Goal: Task Accomplishment & Management: Use online tool/utility

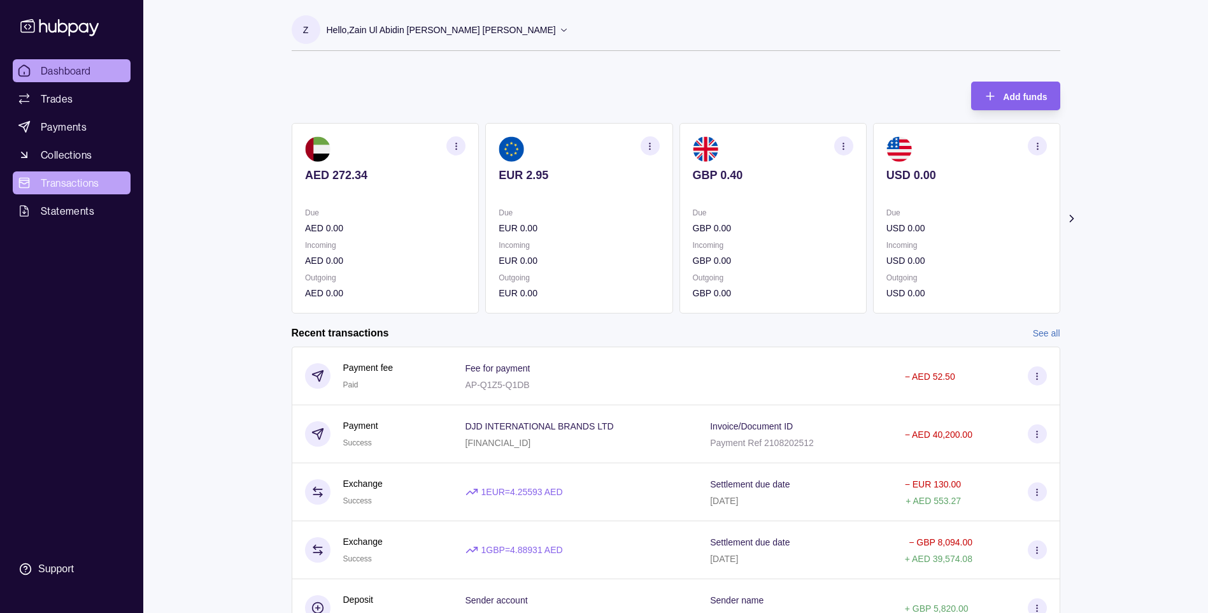
click at [76, 180] on span "Transactions" at bounding box center [70, 182] width 59 height 15
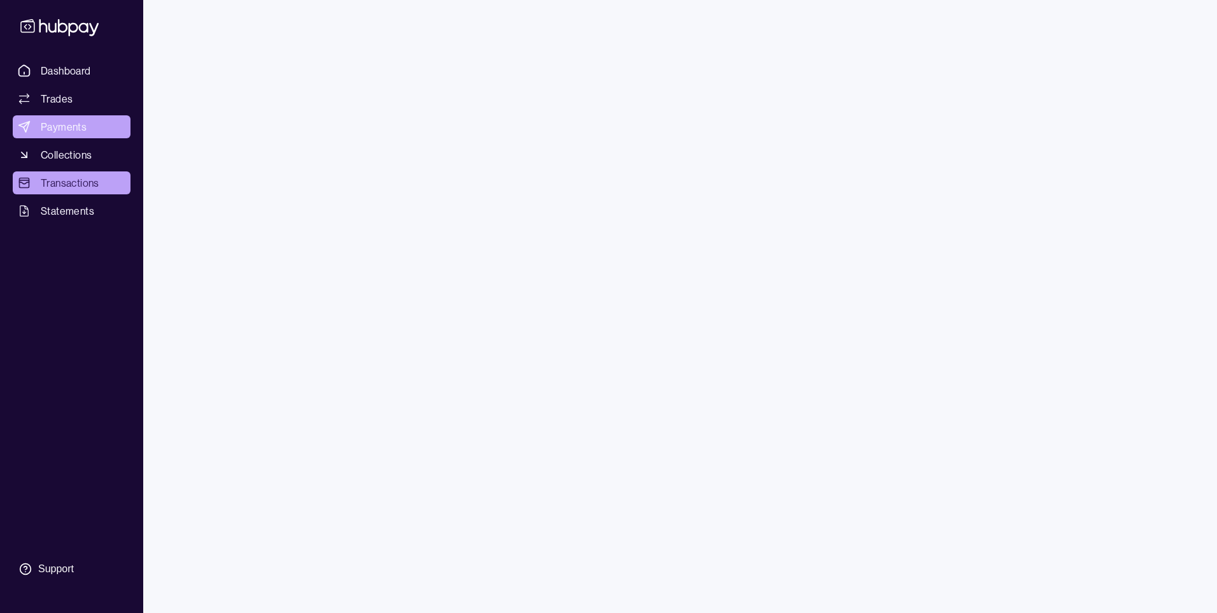
click at [67, 127] on span "Payments" at bounding box center [64, 126] width 46 height 15
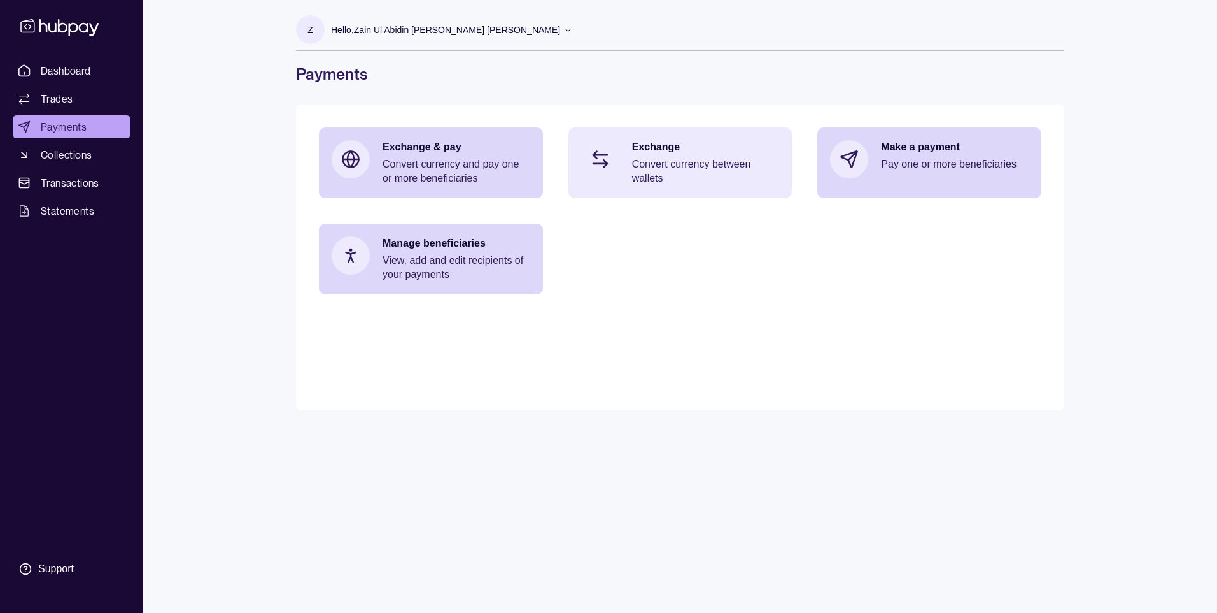
click at [651, 162] on p "Convert currency between wallets" at bounding box center [706, 171] width 148 height 28
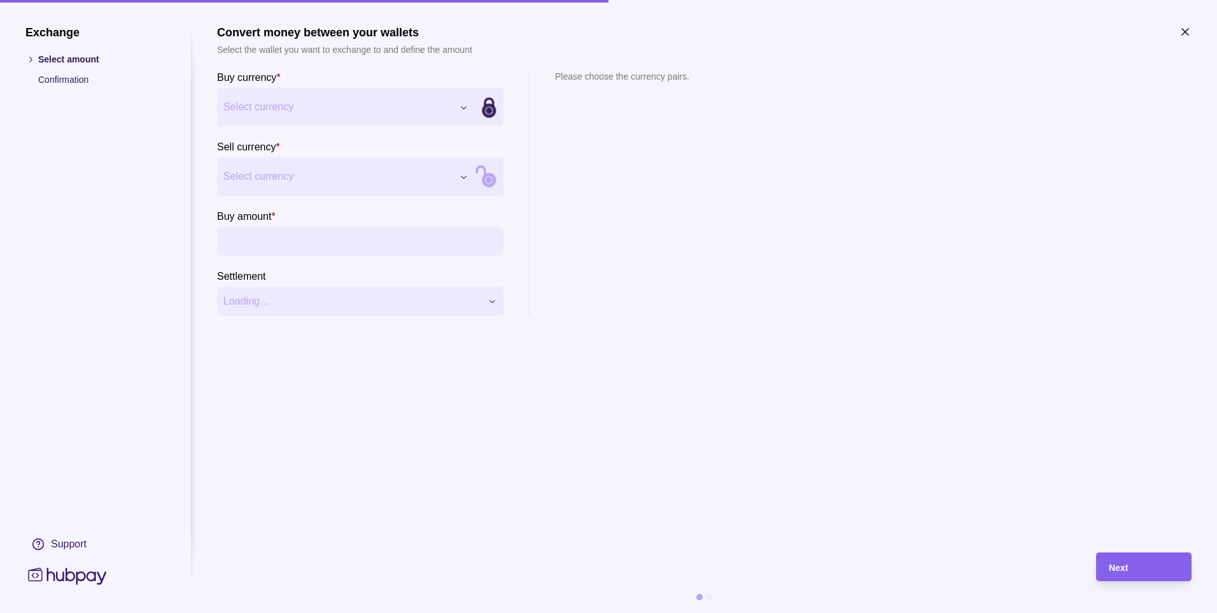
click at [465, 612] on div "Exchange Select amount Confirmation Support Convert money between your wallets …" at bounding box center [608, 613] width 1217 height 0
click at [404, 612] on div "Exchange Select amount Confirmation Support Convert money between your wallets …" at bounding box center [608, 613] width 1217 height 0
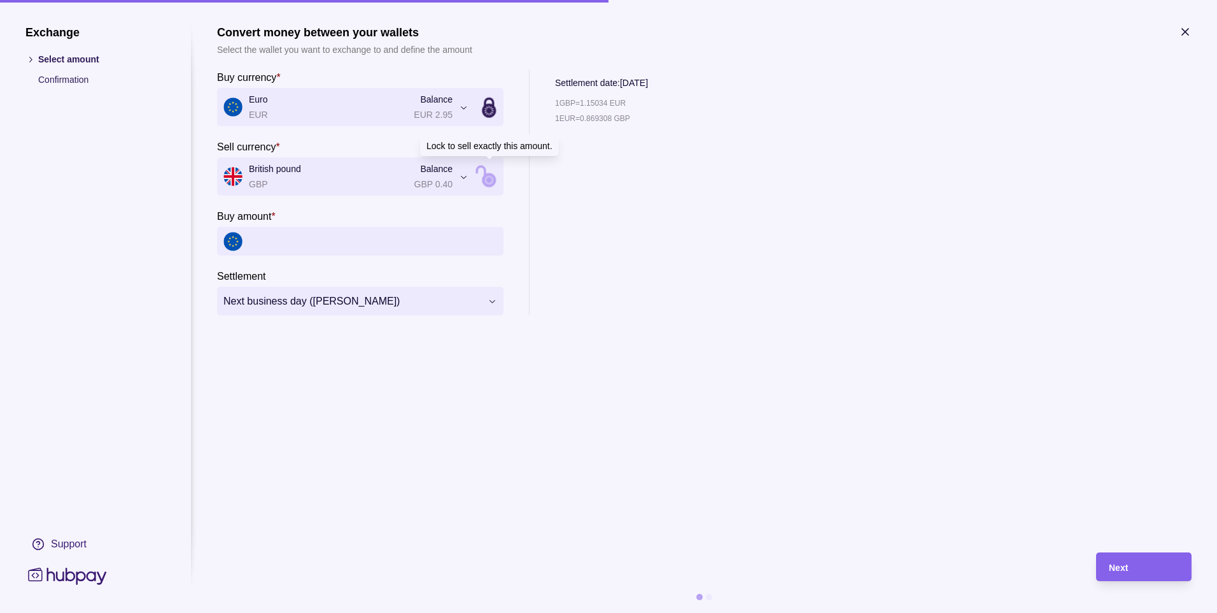
click at [488, 173] on icon at bounding box center [490, 176] width 172 height 172
click at [285, 242] on input "Sell amount *" at bounding box center [373, 241] width 248 height 29
type input "***"
